Goal: Information Seeking & Learning: Check status

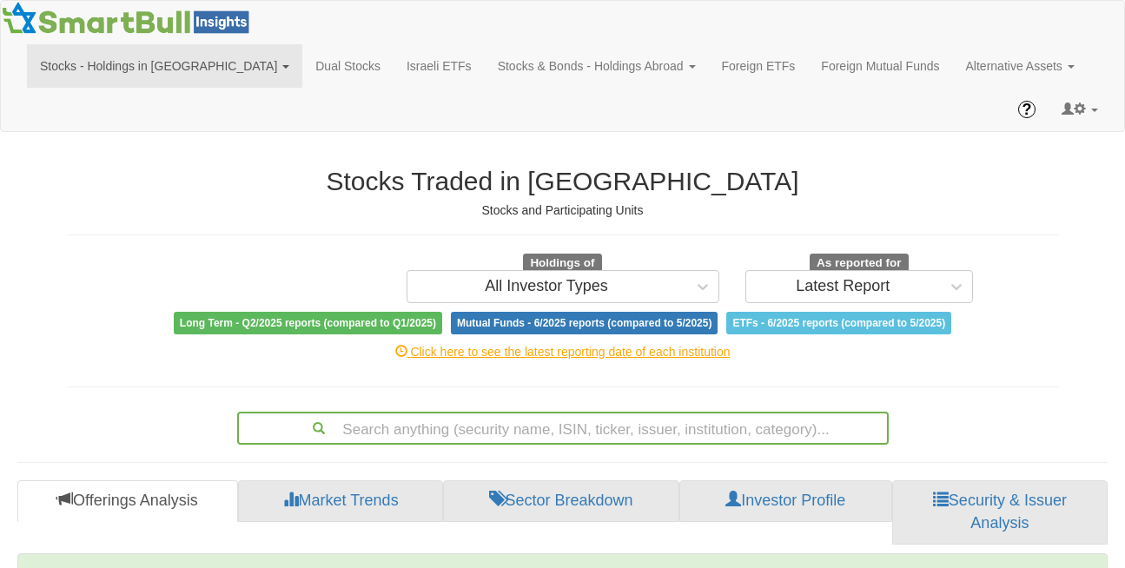
scroll to position [35, 1058]
